Goal: Task Accomplishment & Management: Complete application form

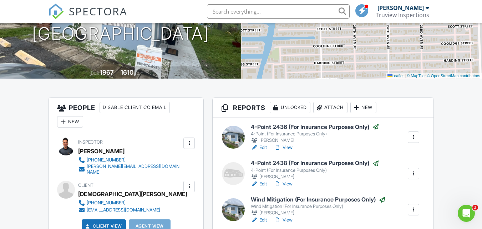
scroll to position [179, 0]
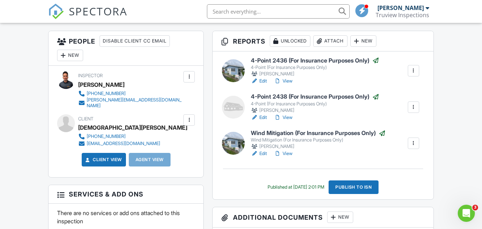
click at [275, 134] on h6 "Wind Mitigation (For Insurance Purposes Only)" at bounding box center [318, 133] width 135 height 7
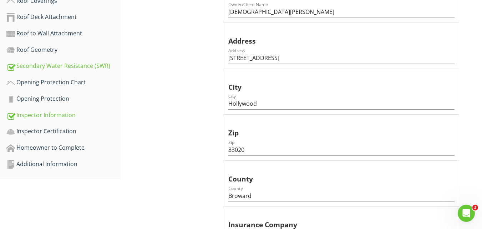
scroll to position [250, 0]
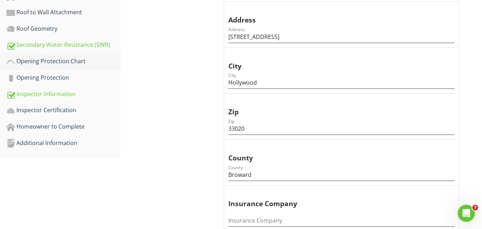
click at [52, 60] on div "Opening Protection Chart" at bounding box center [63, 61] width 114 height 9
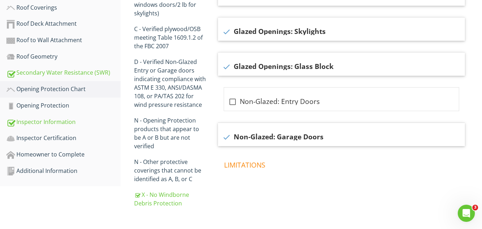
scroll to position [221, 0]
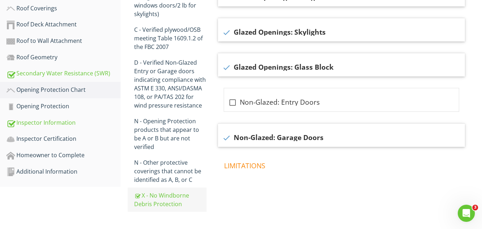
click at [168, 191] on div "X - No Windborne Debris Protection" at bounding box center [170, 199] width 72 height 17
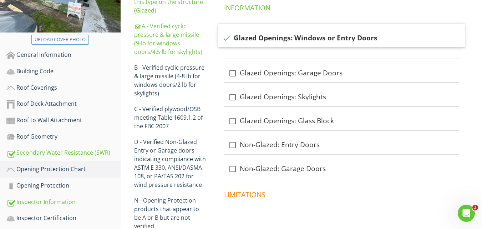
scroll to position [106, 0]
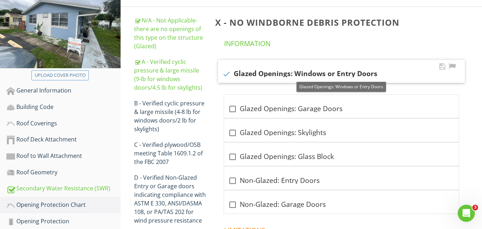
click at [226, 74] on div at bounding box center [227, 74] width 12 height 12
checkbox input "false"
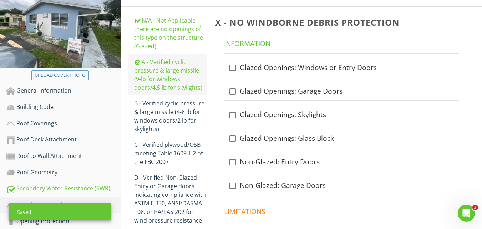
click at [159, 73] on div "A - Verified cyclic pressure & large missile (9‐lb for windows doors/4.5 lb for…" at bounding box center [170, 74] width 72 height 34
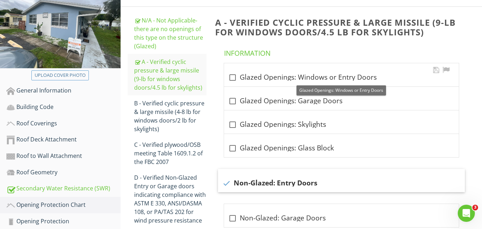
click at [232, 74] on div at bounding box center [233, 77] width 12 height 12
checkbox input "true"
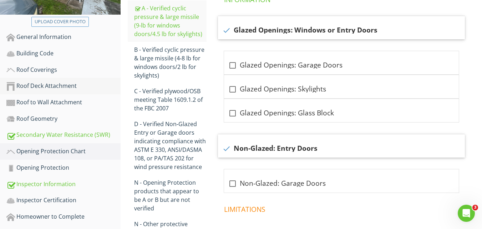
scroll to position [214, 0]
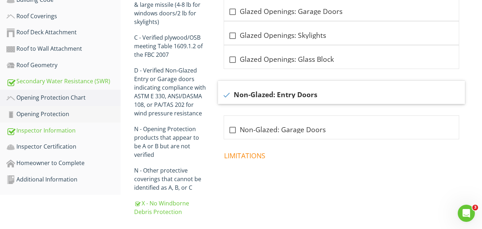
click at [57, 115] on div "Opening Protection" at bounding box center [63, 114] width 114 height 9
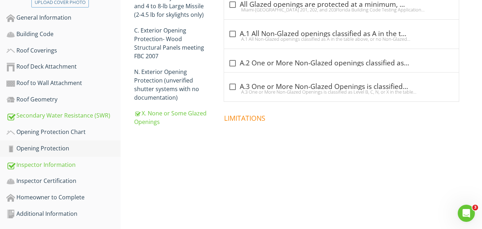
scroll to position [179, 0]
click at [166, 116] on div "X. None or Some Glazed Openings" at bounding box center [170, 117] width 72 height 17
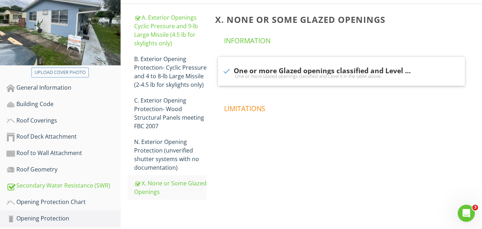
scroll to position [72, 0]
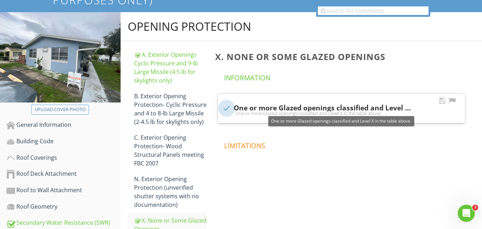
click at [227, 107] on div at bounding box center [227, 108] width 12 height 12
checkbox input "false"
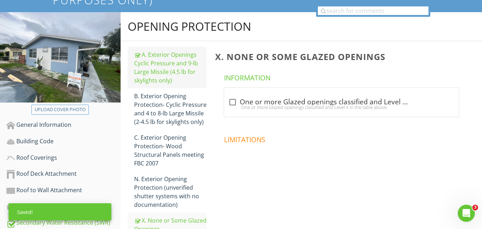
click at [166, 59] on div "A. Exterior Openings Cyclic Pressure and 9-lb Large Missile (4.5 lb for skyligh…" at bounding box center [170, 67] width 72 height 34
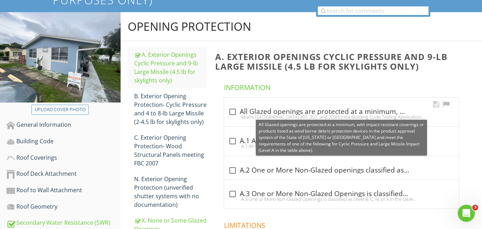
click at [231, 110] on div at bounding box center [233, 112] width 12 height 12
checkbox input "true"
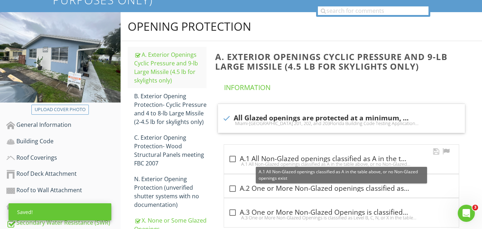
click at [232, 159] on div at bounding box center [233, 159] width 12 height 12
checkbox input "true"
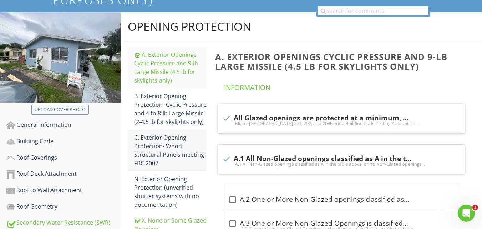
scroll to position [179, 0]
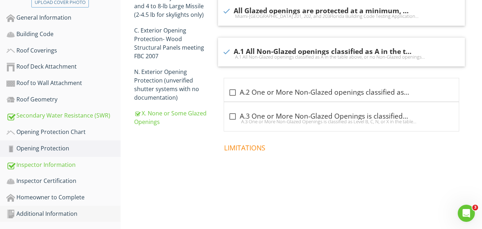
click at [52, 215] on div "Additional Information" at bounding box center [63, 213] width 114 height 9
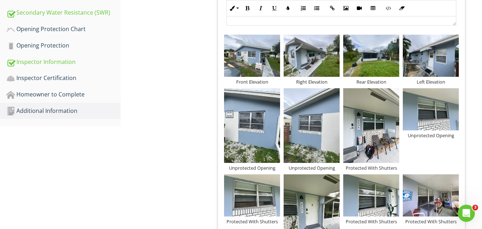
scroll to position [286, 0]
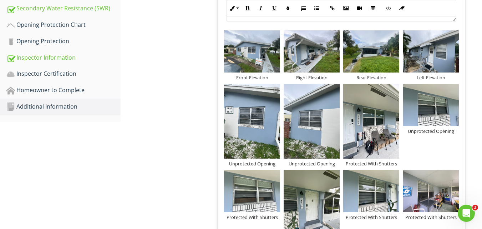
click at [275, 91] on div at bounding box center [276, 89] width 5 height 6
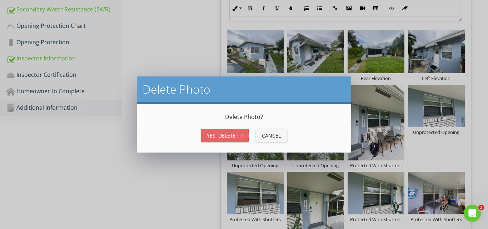
click at [226, 135] on div "Yes, Delete it!" at bounding box center [225, 135] width 36 height 7
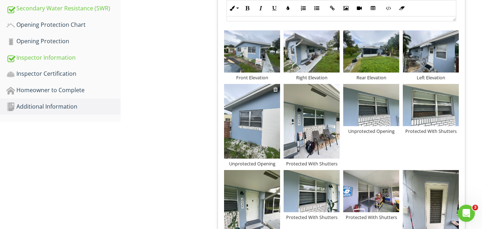
click at [277, 87] on div at bounding box center [276, 89] width 5 height 6
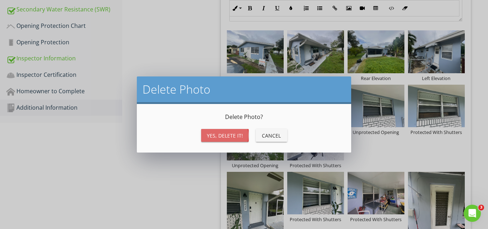
click at [228, 134] on div "Yes, Delete it!" at bounding box center [225, 135] width 36 height 7
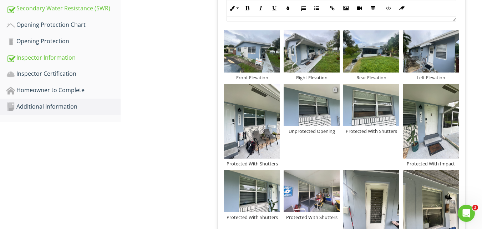
click at [335, 90] on div at bounding box center [335, 89] width 5 height 6
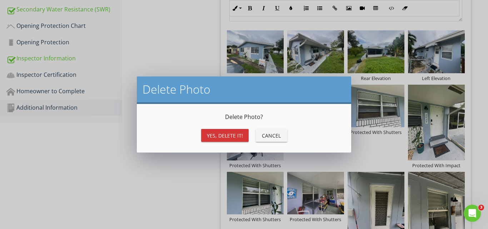
click at [230, 135] on div "Yes, Delete it!" at bounding box center [225, 135] width 36 height 7
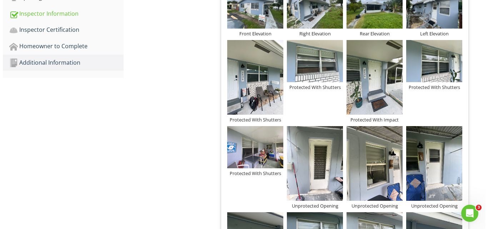
scroll to position [358, 0]
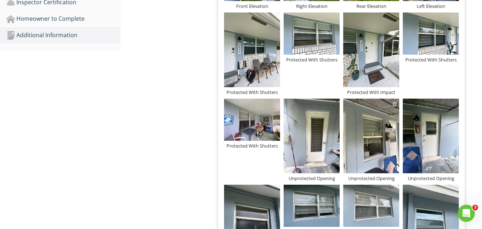
click at [395, 102] on div at bounding box center [395, 104] width 5 height 6
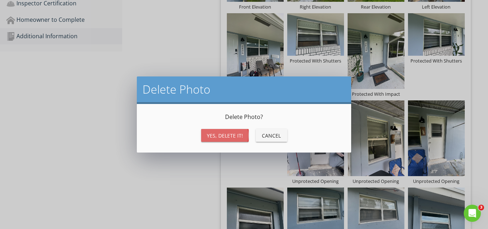
click at [229, 134] on div "Yes, Delete it!" at bounding box center [225, 135] width 36 height 7
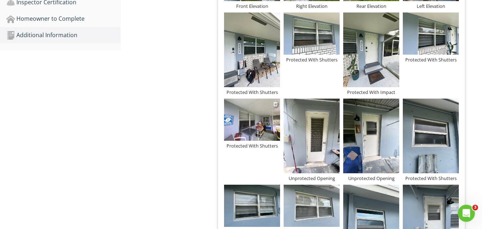
click at [256, 146] on div "Protected With Shutters" at bounding box center [252, 146] width 56 height 6
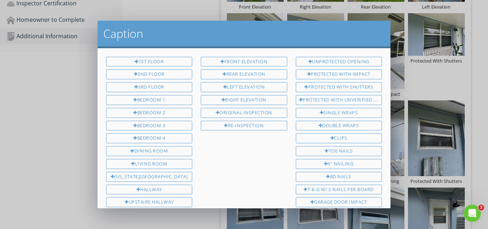
scroll to position [278, 0]
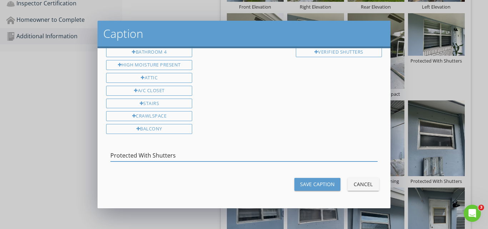
click at [142, 156] on input "Protected With Shutters" at bounding box center [243, 156] width 267 height 12
click at [359, 184] on div "Cancel" at bounding box center [363, 183] width 20 height 7
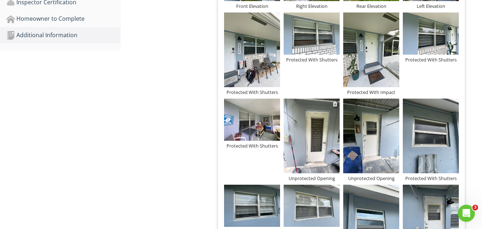
click at [304, 177] on div "Unprotected Opening" at bounding box center [312, 178] width 56 height 6
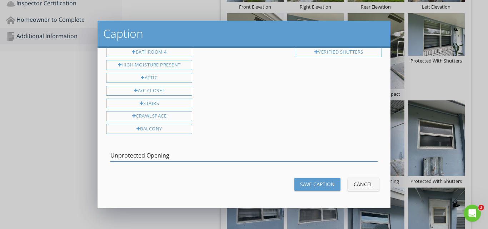
click at [143, 155] on input "Unprotected Opening" at bounding box center [243, 156] width 267 height 12
type input "Protected With Shutters"
click at [322, 185] on div "Save Caption" at bounding box center [317, 183] width 35 height 7
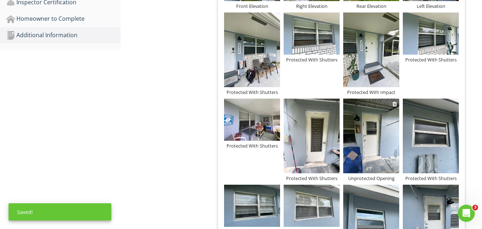
click at [367, 179] on div "Unprotected Opening" at bounding box center [372, 178] width 56 height 6
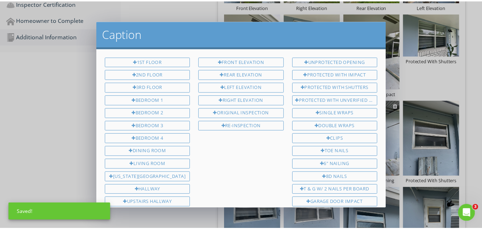
scroll to position [0, 0]
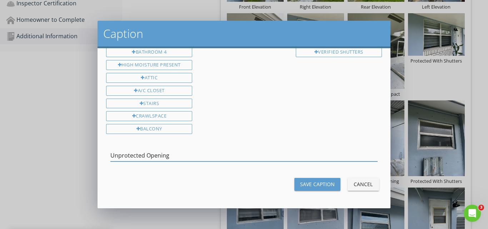
click at [119, 155] on input "Unprotected Opening" at bounding box center [243, 156] width 267 height 12
type input "Protected With Shutters"
click at [314, 182] on div "Save Caption" at bounding box center [317, 183] width 35 height 7
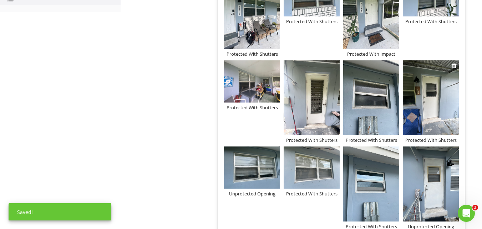
scroll to position [429, 0]
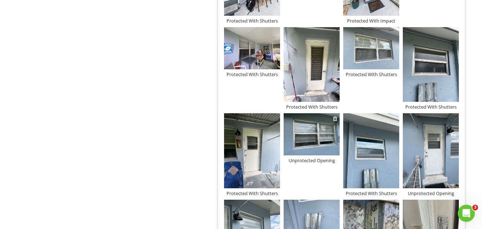
click at [334, 118] on div at bounding box center [335, 119] width 5 height 6
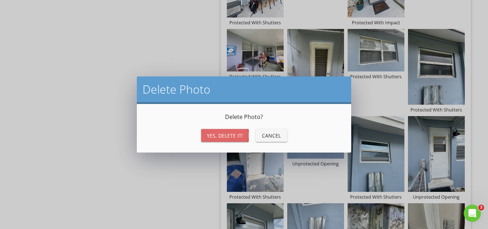
click at [221, 135] on div "Yes, Delete it!" at bounding box center [225, 135] width 36 height 7
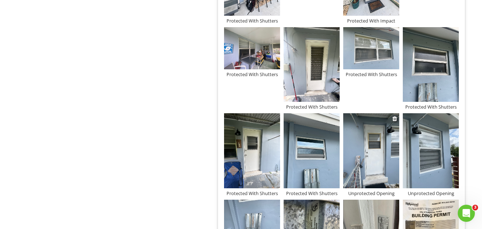
click at [368, 191] on div "Unprotected Opening" at bounding box center [372, 193] width 56 height 6
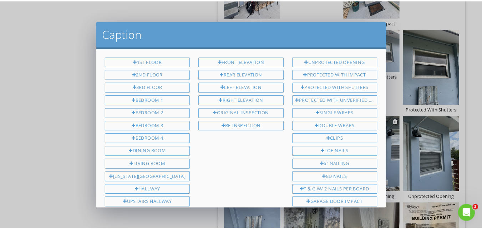
scroll to position [278, 0]
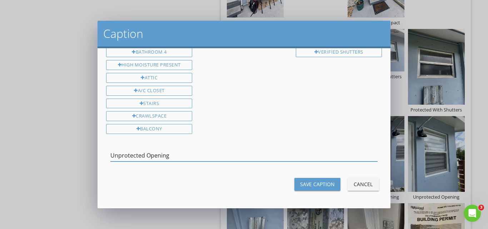
click at [131, 155] on input "Unprotected Opening" at bounding box center [243, 156] width 267 height 12
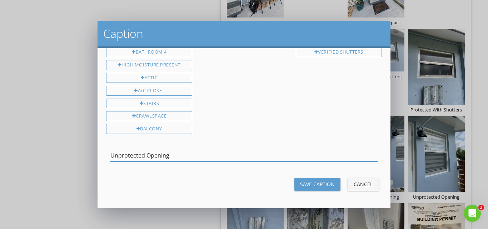
click at [131, 155] on input "Unprotected Opening" at bounding box center [243, 156] width 267 height 12
type input "Protected With Shutters"
click at [300, 186] on div "Save Caption" at bounding box center [317, 183] width 35 height 7
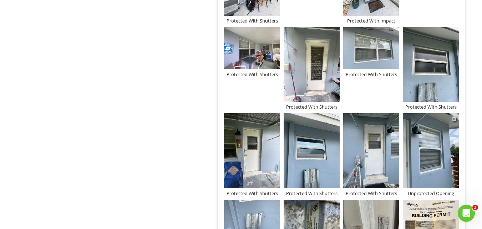
click at [455, 118] on div at bounding box center [454, 119] width 5 height 6
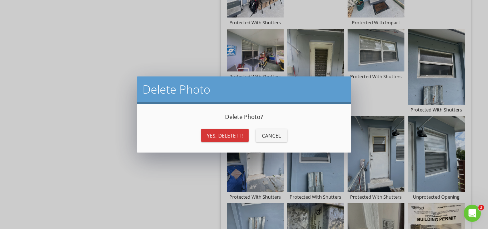
click at [215, 135] on div "Yes, Delete it!" at bounding box center [225, 135] width 36 height 7
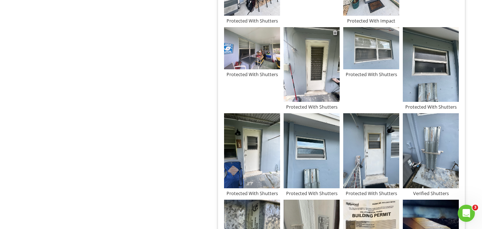
click at [334, 30] on div at bounding box center [335, 33] width 5 height 6
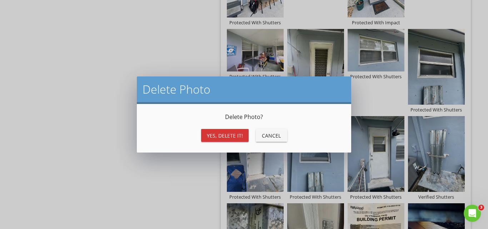
click at [226, 135] on div "Yes, Delete it!" at bounding box center [225, 135] width 36 height 7
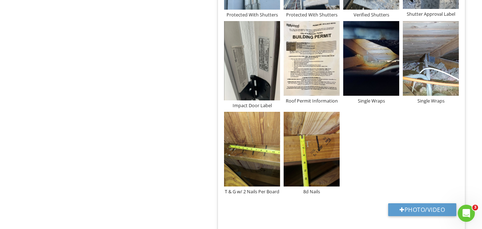
scroll to position [695, 0]
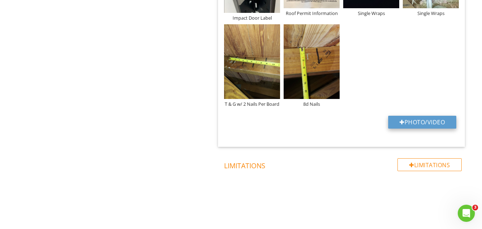
click at [415, 122] on button "Photo/Video" at bounding box center [423, 122] width 68 height 13
type input "C:\fakepath\IMG_2787.jpg"
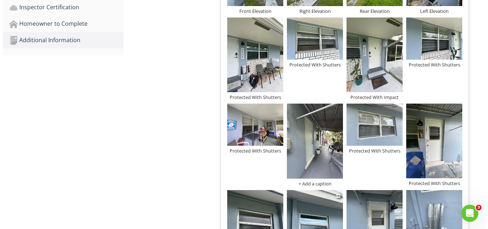
scroll to position [338, 0]
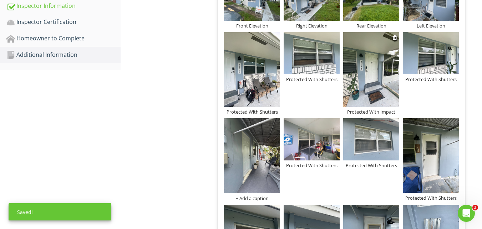
click at [371, 110] on div "Protected With Impact" at bounding box center [372, 112] width 56 height 6
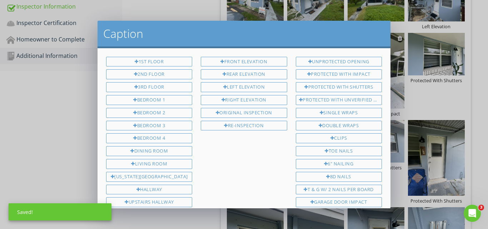
scroll to position [278, 0]
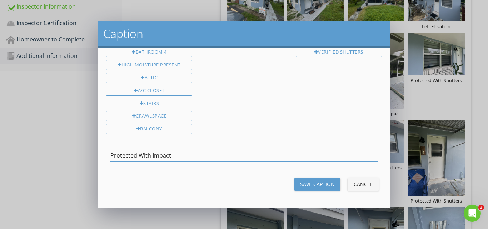
click at [128, 155] on input "Protected With Impact" at bounding box center [243, 156] width 267 height 12
click at [362, 184] on div "Cancel" at bounding box center [363, 183] width 20 height 7
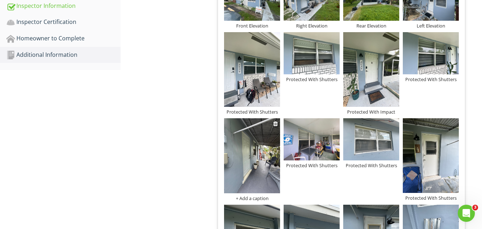
click at [241, 198] on div "+ Add a caption" at bounding box center [252, 198] width 56 height 6
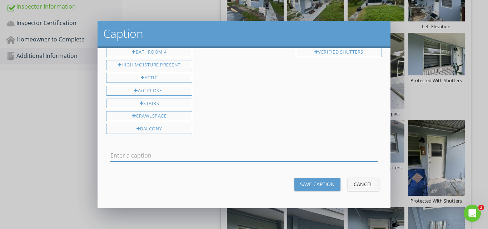
click at [144, 153] on input "text" at bounding box center [243, 156] width 267 height 12
type input "Protected With Impact"
click at [306, 185] on div "Save Caption" at bounding box center [317, 183] width 35 height 7
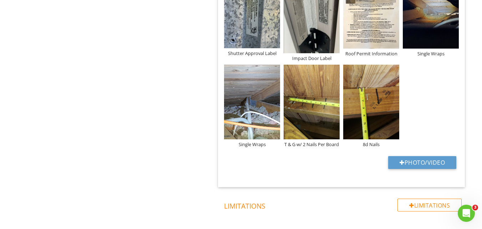
scroll to position [695, 0]
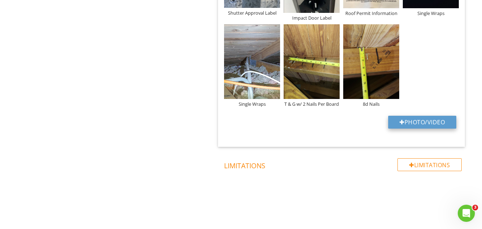
click at [407, 119] on button "Photo/Video" at bounding box center [423, 122] width 68 height 13
type input "C:\fakepath\IMG_2789.jpg"
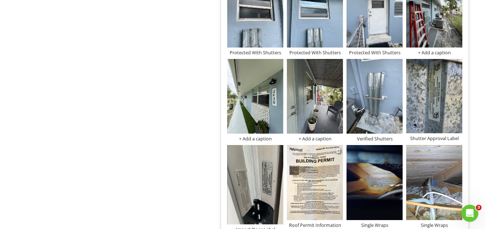
scroll to position [517, 0]
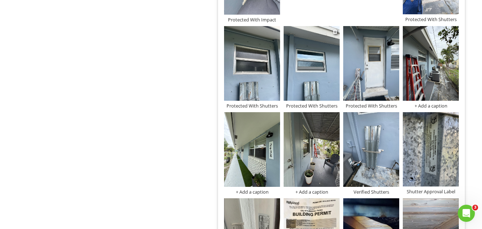
click at [308, 107] on div "Protected With Shutters" at bounding box center [312, 106] width 56 height 6
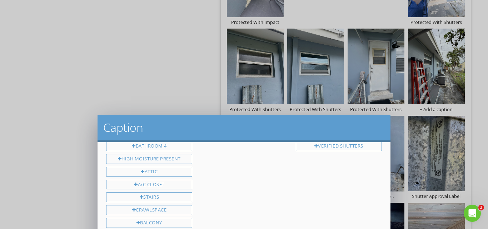
scroll to position [0, 0]
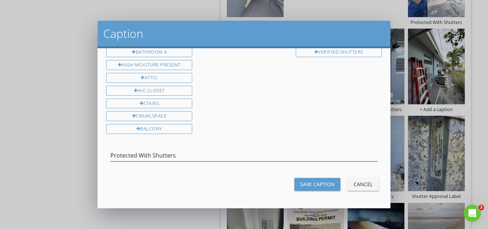
click at [131, 156] on input "Protected With Shutters" at bounding box center [243, 156] width 267 height 12
click at [366, 185] on div "Cancel" at bounding box center [363, 183] width 20 height 7
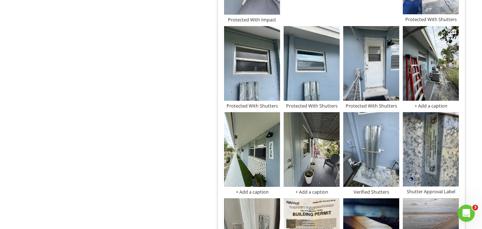
click at [428, 106] on div "+ Add a caption" at bounding box center [431, 106] width 56 height 6
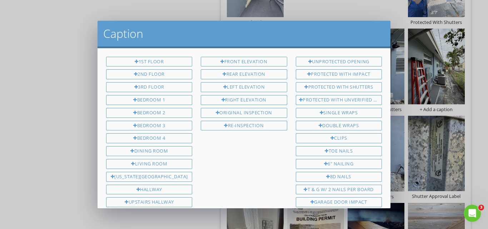
scroll to position [278, 0]
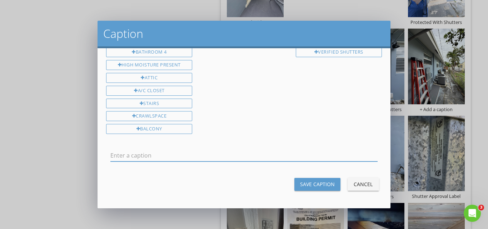
click at [127, 150] on input "text" at bounding box center [243, 156] width 267 height 12
type input "Protected With Shutters"
click at [316, 183] on div "Save Caption" at bounding box center [317, 183] width 35 height 7
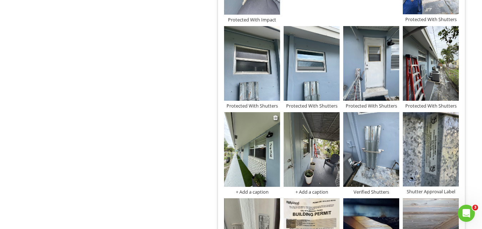
click at [250, 192] on div "+ Add a caption" at bounding box center [252, 192] width 56 height 6
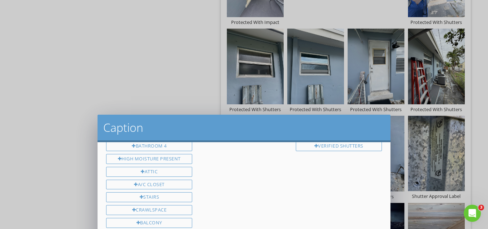
scroll to position [0, 0]
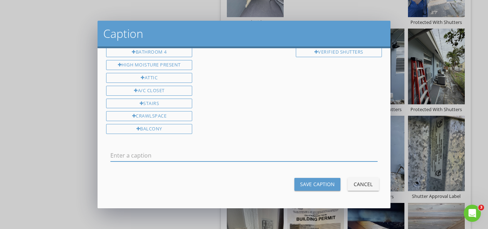
click at [229, 154] on input "text" at bounding box center [243, 156] width 267 height 12
type input "Protected With Shutters"
click at [313, 183] on div "Save Caption" at bounding box center [317, 183] width 35 height 7
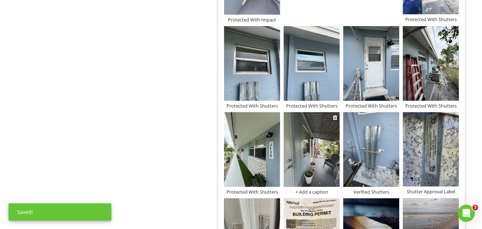
click at [307, 190] on div "+ Add a caption" at bounding box center [312, 192] width 56 height 6
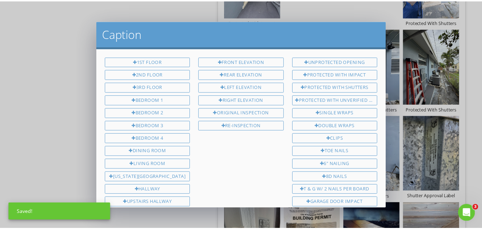
scroll to position [278, 0]
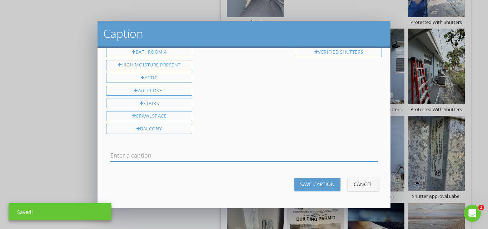
click at [206, 152] on input "text" at bounding box center [243, 156] width 267 height 12
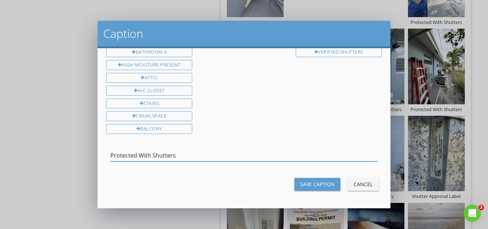
type input "Protected With Shutters"
click at [301, 184] on div "Save Caption" at bounding box center [317, 183] width 35 height 7
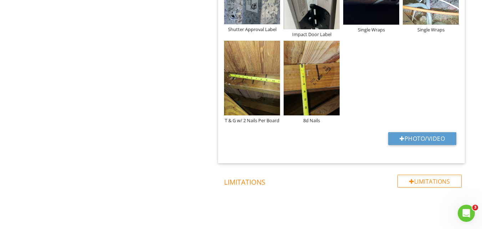
scroll to position [802, 0]
